Goal: Information Seeking & Learning: Learn about a topic

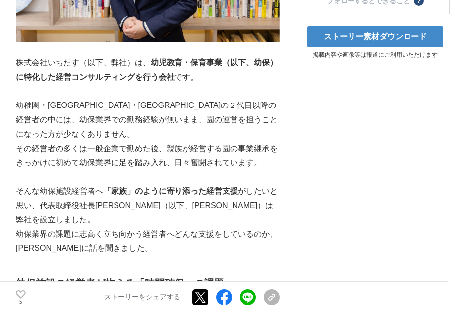
scroll to position [357, 0]
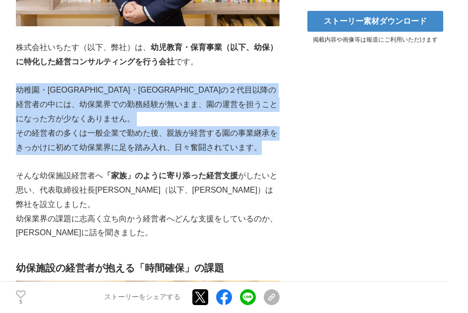
drag, startPoint x: 17, startPoint y: 92, endPoint x: 267, endPoint y: 149, distance: 256.4
copy div "幼稚園・[GEOGRAPHIC_DATA]・[GEOGRAPHIC_DATA]の２代目以降の経営者の中には、幼保業界での勤務経験が無いまま、園の運営を担うこと…"
click at [123, 118] on p "幼稚園・[GEOGRAPHIC_DATA]・[GEOGRAPHIC_DATA]の２代目以降の経営者の中には、幼保業界での勤務経験が無いまま、園の運営を担うこと…" at bounding box center [148, 104] width 264 height 43
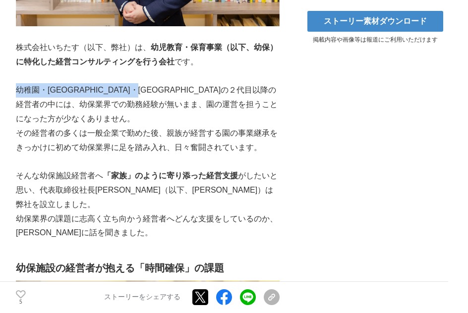
drag, startPoint x: 17, startPoint y: 91, endPoint x: 191, endPoint y: 91, distance: 174.1
click at [191, 91] on p "幼稚園・[GEOGRAPHIC_DATA]・[GEOGRAPHIC_DATA]の２代目以降の経営者の中には、幼保業界での勤務経験が無いまま、園の運営を担うこと…" at bounding box center [148, 104] width 264 height 43
click at [109, 122] on p "幼稚園・[GEOGRAPHIC_DATA]・[GEOGRAPHIC_DATA]の２代目以降の経営者の中には、幼保業界での勤務経験が無いまま、園の運営を担うこと…" at bounding box center [148, 104] width 264 height 43
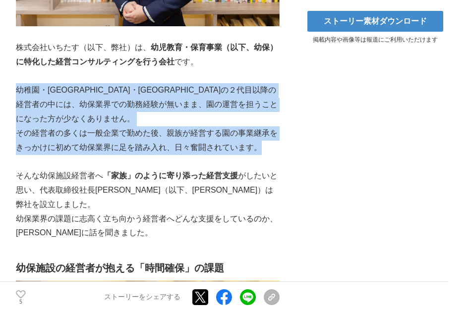
drag, startPoint x: 16, startPoint y: 93, endPoint x: 272, endPoint y: 152, distance: 263.1
copy div "幼稚園・[GEOGRAPHIC_DATA]・[GEOGRAPHIC_DATA]の２代目以降の経営者の中には、幼保業界での勤務経験が無いまま、園の運営を担うこと…"
drag, startPoint x: 60, startPoint y: 112, endPoint x: 52, endPoint y: 109, distance: 8.5
click at [60, 112] on p "幼稚園・[GEOGRAPHIC_DATA]・[GEOGRAPHIC_DATA]の２代目以降の経営者の中には、幼保業界での勤務経験が無いまま、園の運営を担うこと…" at bounding box center [148, 104] width 264 height 43
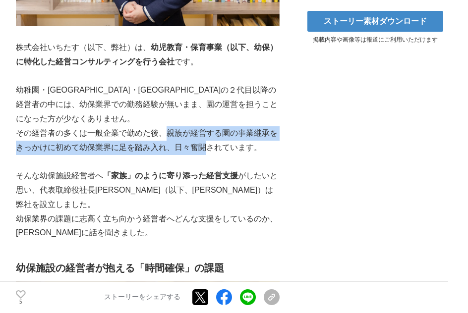
drag, startPoint x: 167, startPoint y: 134, endPoint x: 205, endPoint y: 146, distance: 40.3
click at [205, 146] on p "その経営者の多くは一般企業で勤めた後、親族が経営する園の事業継承をきっかけに初めて幼保業界に足を踏み入れ、日々奮闘されています。" at bounding box center [148, 140] width 264 height 29
copy p "親族が経営する園の事業継承をきっかけに初めて幼保業界に足を踏み入れ、日々奮闘"
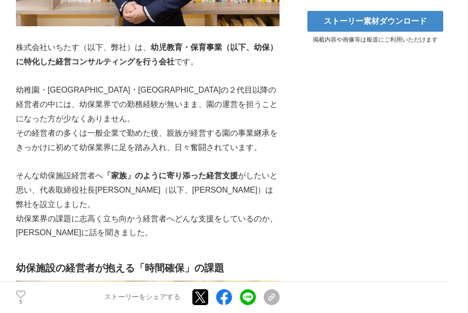
click at [69, 116] on p "幼稚園・[GEOGRAPHIC_DATA]・[GEOGRAPHIC_DATA]の２代目以降の経営者の中には、幼保業界での勤務経験が無いまま、園の運営を担うこと…" at bounding box center [148, 104] width 264 height 43
drag, startPoint x: 168, startPoint y: 134, endPoint x: 269, endPoint y: 131, distance: 100.7
click at [269, 131] on p "その経営者の多くは一般企業で勤めた後、親族が経営する園の事業継承をきっかけに初めて幼保業界に足を踏み入れ、日々奮闘されています。" at bounding box center [148, 140] width 264 height 29
copy p "親族が経営する園の事業継承"
click at [100, 131] on p "その経営者の多くは一般企業で勤めた後、親族が経営する園の事業継承をきっかけに初めて幼保業界に足を踏み入れ、日々奮闘されています。" at bounding box center [148, 140] width 264 height 29
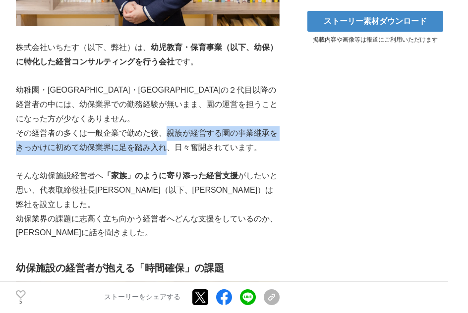
drag, startPoint x: 165, startPoint y: 134, endPoint x: 164, endPoint y: 149, distance: 14.5
click at [164, 149] on p "その経営者の多くは一般企業で勤めた後、親族が経営する園の事業継承をきっかけに初めて幼保業界に足を踏み入れ、日々奮闘されています。" at bounding box center [148, 140] width 264 height 29
copy p "親族が経営する園の事業継承をきっかけに初めて幼保業界に足を踏み入れ"
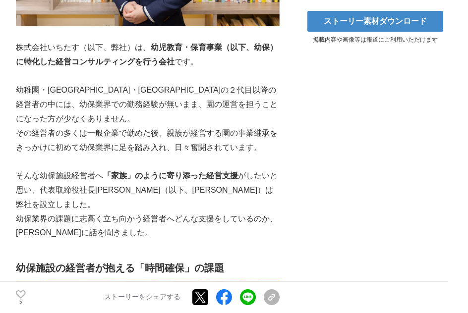
click at [134, 124] on p "幼稚園・[GEOGRAPHIC_DATA]・[GEOGRAPHIC_DATA]の２代目以降の経営者の中には、幼保業界での勤務経験が無いまま、園の運営を担うこと…" at bounding box center [148, 104] width 264 height 43
drag, startPoint x: 87, startPoint y: 133, endPoint x: 158, endPoint y: 133, distance: 71.4
click at [158, 133] on p "その経営者の多くは一般企業で勤めた後、親族が経営する園の事業継承をきっかけに初めて幼保業界に足を踏み入れ、日々奮闘されています。" at bounding box center [148, 140] width 264 height 29
copy p "一般企業で勤めた後"
click at [46, 170] on p "そんな幼保施設経営者へ 「家族」のように寄り添った経営支援 がしたいと思い、代表取締役社長[PERSON_NAME]（以下、[PERSON_NAME]）は弊社…" at bounding box center [148, 190] width 264 height 43
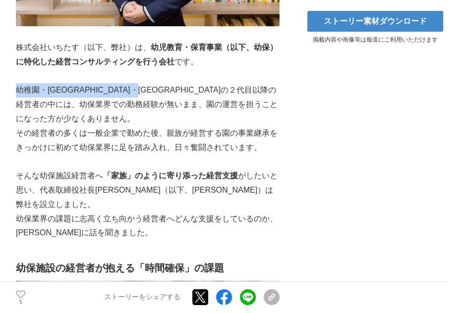
drag, startPoint x: 16, startPoint y: 91, endPoint x: 188, endPoint y: 94, distance: 172.6
click at [188, 94] on p "幼稚園・[GEOGRAPHIC_DATA]・[GEOGRAPHIC_DATA]の２代目以降の経営者の中には、幼保業界での勤務経験が無いまま、園の運営を担うこと…" at bounding box center [148, 104] width 264 height 43
copy p "幼稚園・[GEOGRAPHIC_DATA]・[GEOGRAPHIC_DATA]の２代目以降の経営者"
click at [103, 134] on p "その経営者の多くは一般企業で勤めた後、親族が経営する園の事業継承をきっかけに初めて幼保業界に足を踏み入れ、日々奮闘されています。" at bounding box center [148, 140] width 264 height 29
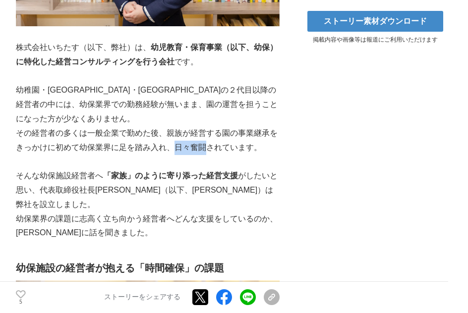
drag, startPoint x: 176, startPoint y: 148, endPoint x: 207, endPoint y: 150, distance: 31.3
click at [207, 150] on p "その経営者の多くは一般企業で勤めた後、親族が経営する園の事業継承をきっかけに初めて幼保業界に足を踏み入れ、日々奮闘されています。" at bounding box center [148, 140] width 264 height 29
copy p "日々奮闘"
click at [93, 140] on p "その経営者の多くは一般企業で勤めた後、親族が経営する園の事業継承をきっかけに初めて幼保業界に足を踏み入れ、日々奮闘されています。" at bounding box center [148, 140] width 264 height 29
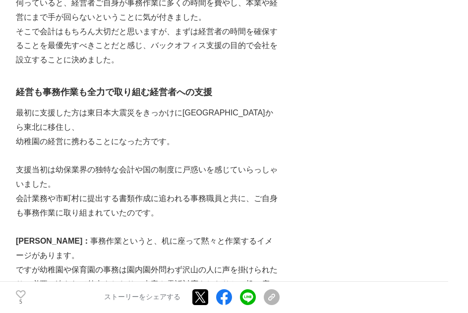
scroll to position [1389, 0]
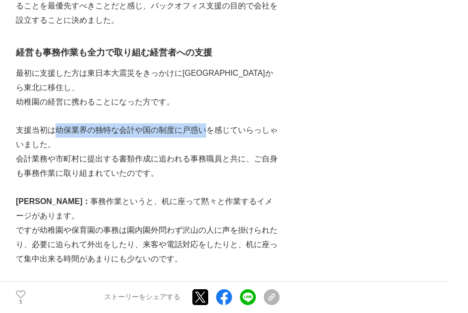
drag, startPoint x: 57, startPoint y: 104, endPoint x: 207, endPoint y: 105, distance: 149.8
click at [207, 123] on p "支援当初は幼保業界の独特な会計や国の制度に戸惑いを感じていらっしゃいました。" at bounding box center [148, 137] width 264 height 29
copy p "幼保業界の独特な会計や国の制度に戸惑い"
click at [52, 181] on p at bounding box center [148, 188] width 264 height 14
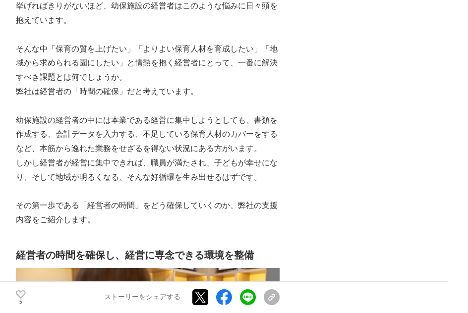
scroll to position [794, 0]
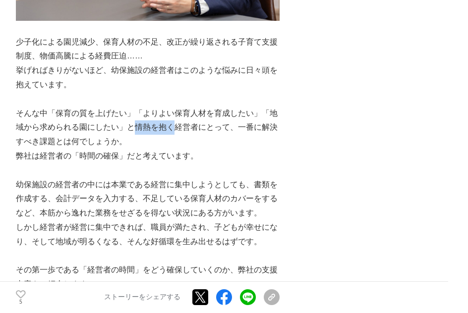
drag, startPoint x: 126, startPoint y: 115, endPoint x: 164, endPoint y: 112, distance: 37.9
click at [164, 112] on p "そんな中「保育の質を上げたい」「よりよい保育人材を育成したい」「地域から求められる園にしたい」と情熱を抱く経営者にとって、一番に解決すべき課題とは何でしょうか。" at bounding box center [148, 128] width 264 height 43
click at [152, 164] on p at bounding box center [148, 171] width 264 height 14
click at [80, 119] on p "そんな中「保育の質を上げたい」「よりよい保育人材を育成したい」「地域から求められる園にしたい」と情熱を抱く経営者にとって、一番に解決すべき課題とは何でしょうか。" at bounding box center [148, 128] width 264 height 43
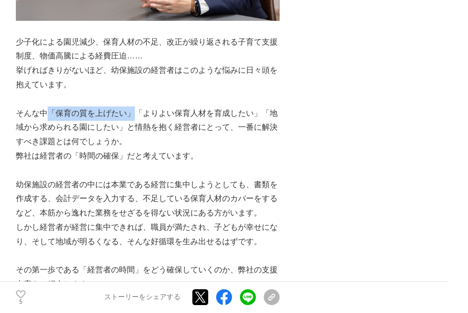
drag, startPoint x: 50, startPoint y: 100, endPoint x: 133, endPoint y: 101, distance: 82.8
click at [133, 107] on p "そんな中「保育の質を上げたい」「よりよい保育人材を育成したい」「地域から求められる園にしたい」と情熱を抱く経営者にとって、一番に解決すべき課題とは何でしょうか。" at bounding box center [148, 128] width 264 height 43
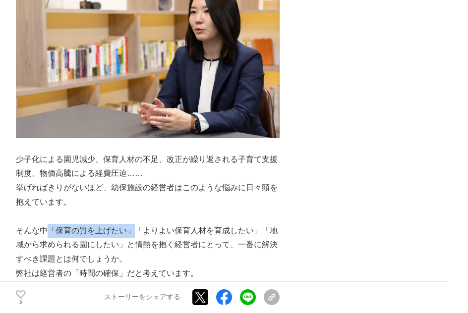
scroll to position [675, 0]
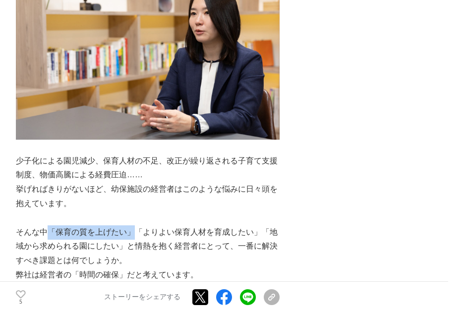
copy p "「保育の質を上げたい」"
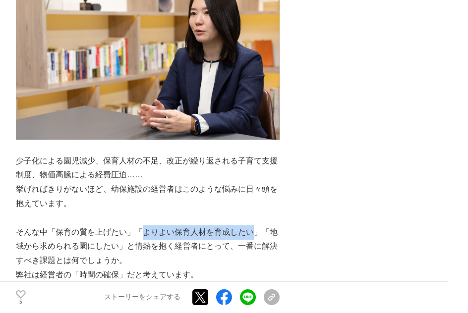
drag, startPoint x: 141, startPoint y: 221, endPoint x: 247, endPoint y: 219, distance: 106.1
click at [247, 226] on p "そんな中「保育の質を上げたい」「よりよい保育人材を育成したい」「地域から求められる園にしたい」と情熱を抱く経営者にとって、一番に解決すべき課題とは何でしょうか。" at bounding box center [148, 247] width 264 height 43
click at [107, 246] on p "そんな中「保育の質を上げたい」「よりよい保育人材を育成したい」「地域から求められる園にしたい」と情熱を抱く経営者にとって、一番に解決すべき課題とは何でしょうか。" at bounding box center [148, 247] width 264 height 43
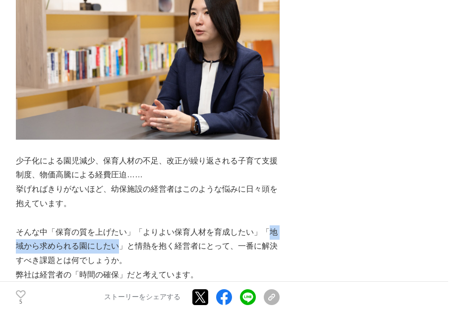
drag, startPoint x: 262, startPoint y: 219, endPoint x: 111, endPoint y: 234, distance: 152.0
click at [111, 234] on p "そんな中「保育の質を上げたい」「よりよい保育人材を育成したい」「地域から求められる園にしたい」と情熱を抱く経営者にとって、一番に解決すべき課題とは何でしょうか。" at bounding box center [148, 247] width 264 height 43
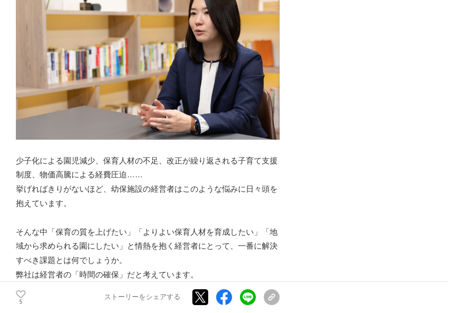
click at [150, 211] on p at bounding box center [148, 218] width 264 height 14
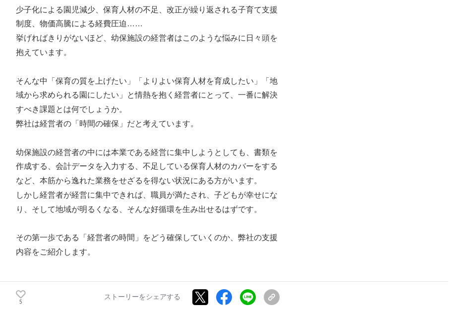
scroll to position [833, 0]
